Goal: Download file/media

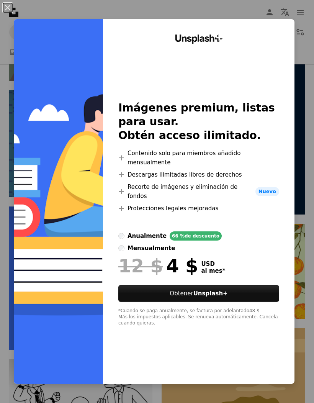
scroll to position [0, 233]
click at [11, 6] on button "An X shape" at bounding box center [7, 7] width 9 height 9
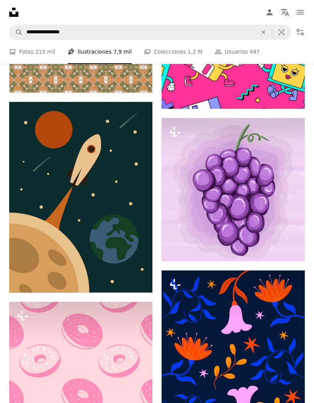
scroll to position [9128, 0]
click at [92, 223] on img at bounding box center [80, 197] width 143 height 191
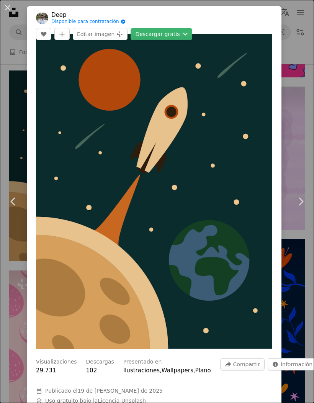
click at [11, 5] on button "An X shape" at bounding box center [7, 7] width 9 height 9
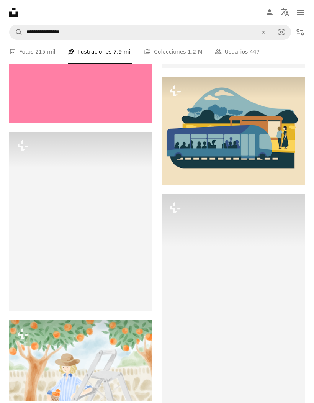
scroll to position [17093, 0]
